Goal: Transaction & Acquisition: Subscribe to service/newsletter

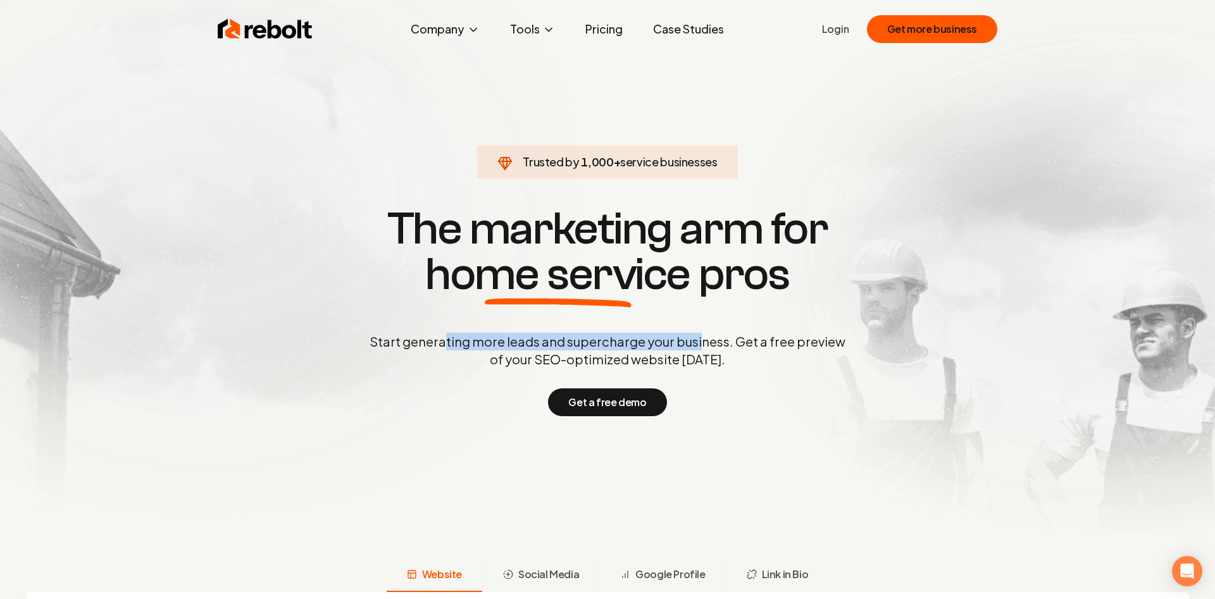
drag, startPoint x: 447, startPoint y: 348, endPoint x: 699, endPoint y: 341, distance: 252.0
click at [699, 341] on p "Start generating more leads and supercharge your business. Get a free preview o…" at bounding box center [607, 350] width 481 height 35
click at [702, 341] on p "Start generating more leads and supercharge your business. Get a free preview o…" at bounding box center [607, 350] width 481 height 35
drag, startPoint x: 527, startPoint y: 358, endPoint x: 694, endPoint y: 360, distance: 167.7
click at [682, 360] on p "Start generating more leads and supercharge your business. Get a free preview o…" at bounding box center [607, 350] width 481 height 35
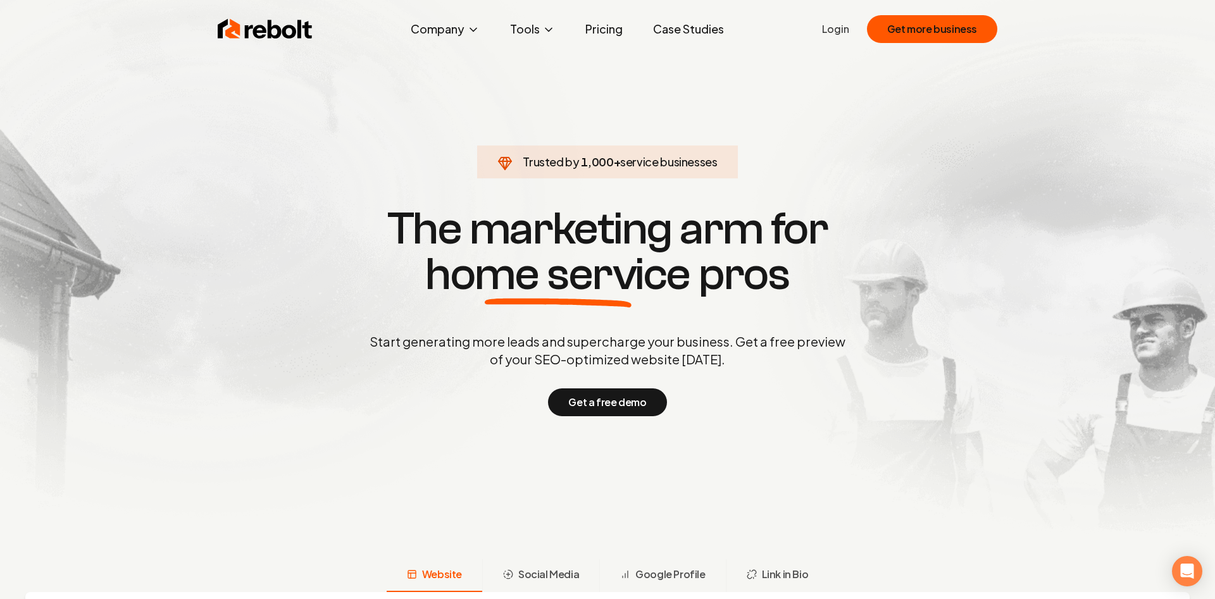
click at [698, 360] on p "Start generating more leads and supercharge your business. Get a free preview o…" at bounding box center [607, 350] width 481 height 35
click at [615, 31] on link "Pricing" at bounding box center [604, 28] width 58 height 25
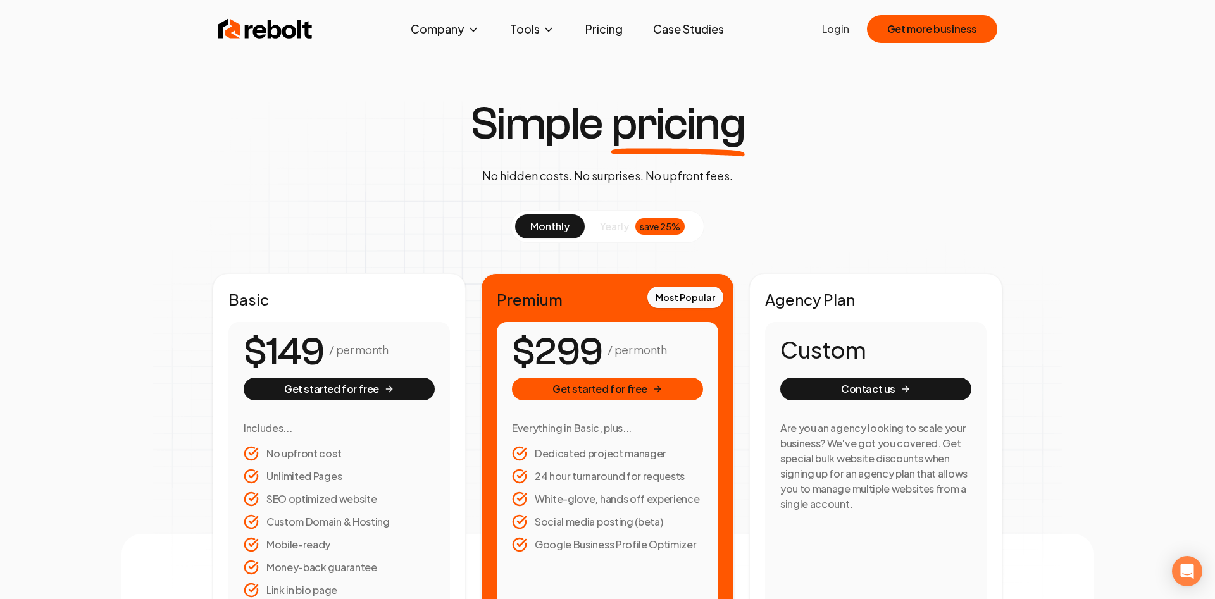
scroll to position [65, 0]
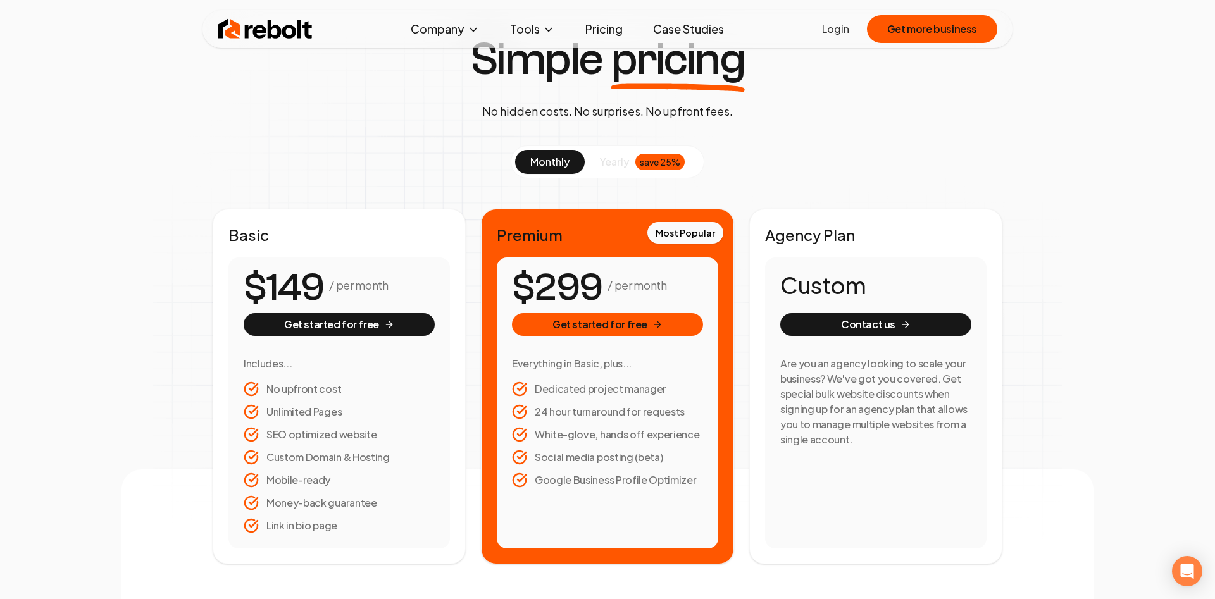
click at [626, 172] on button "yearly save 25%" at bounding box center [642, 162] width 115 height 24
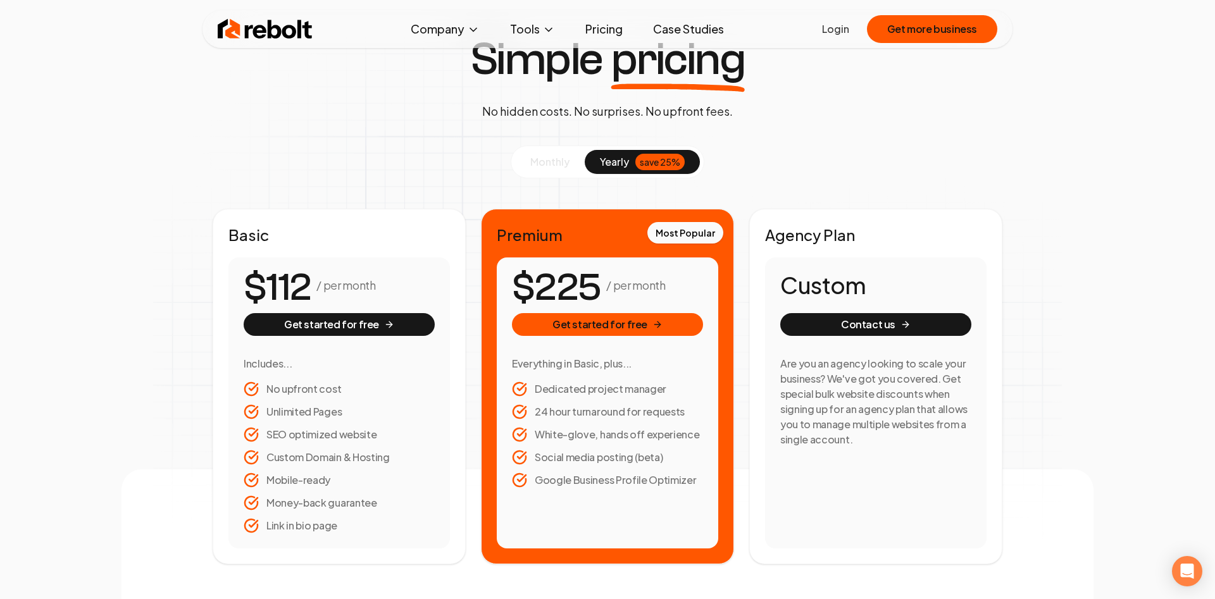
click at [566, 156] on span "monthly" at bounding box center [549, 161] width 39 height 13
